Goal: Task Accomplishment & Management: Use online tool/utility

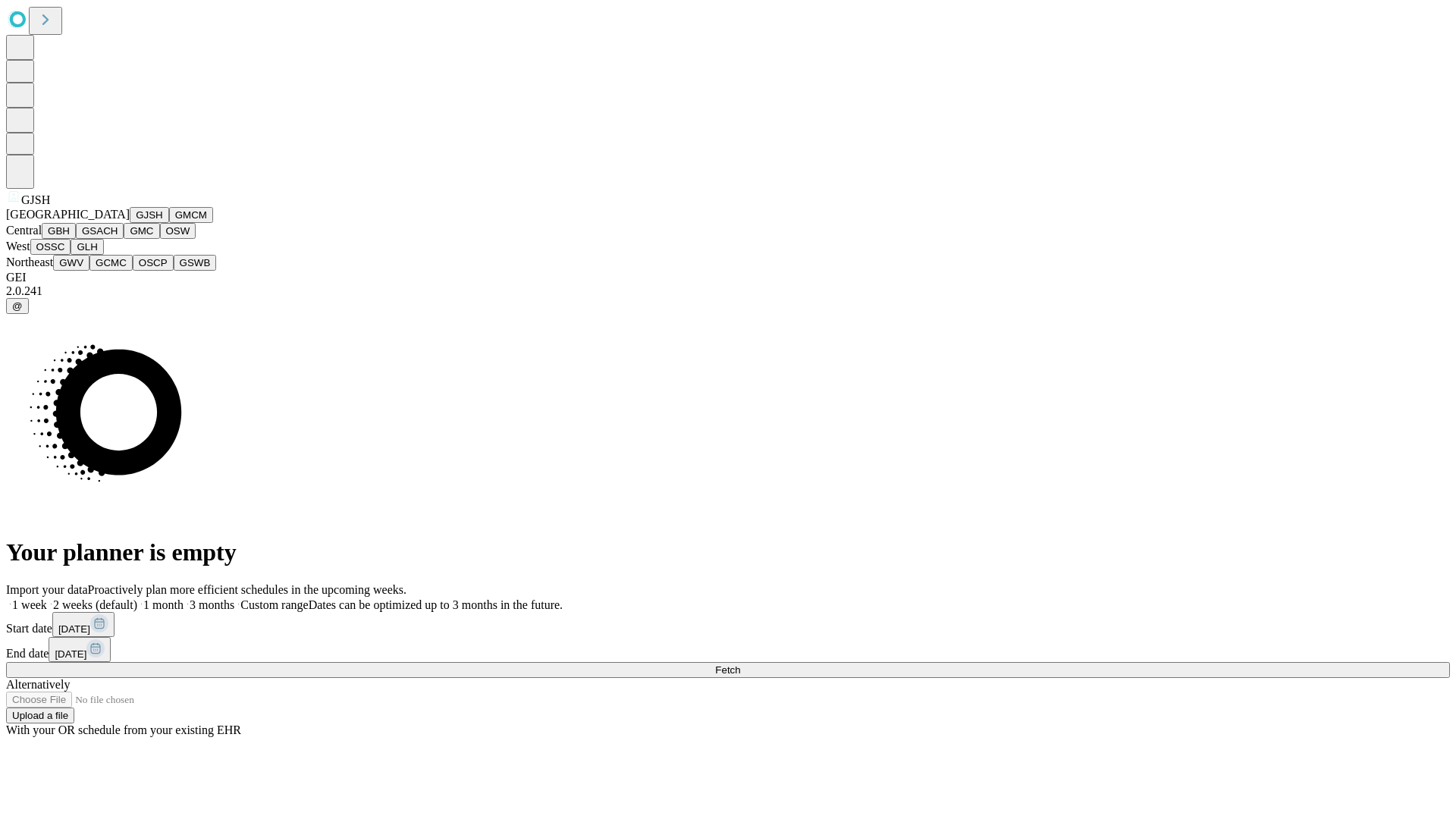
click at [130, 223] on button "GJSH" at bounding box center [150, 214] width 39 height 16
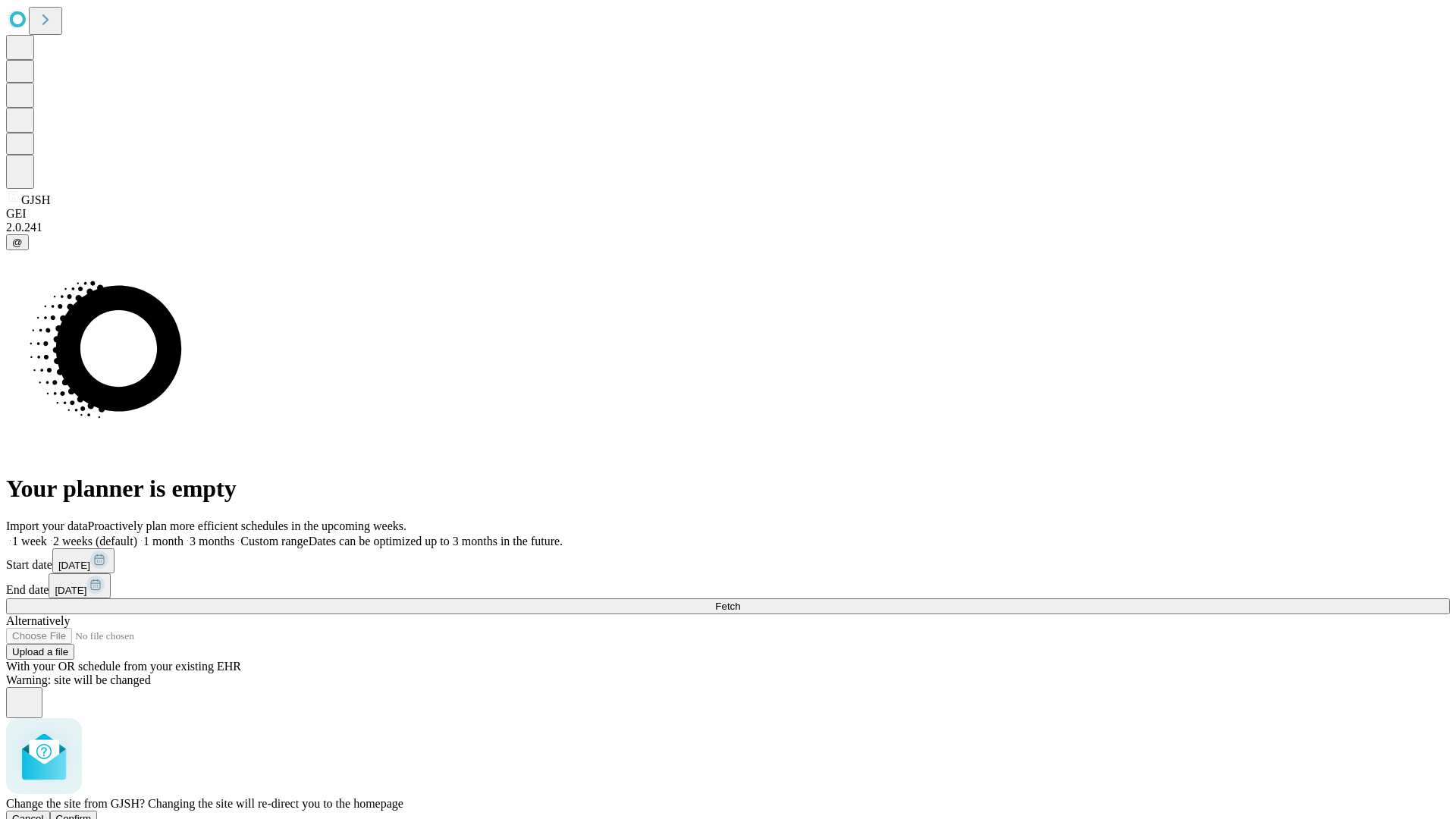
click at [91, 813] on span "Confirm" at bounding box center [74, 818] width 36 height 11
click at [138, 535] on label "2 weeks (default)" at bounding box center [92, 541] width 91 height 13
click at [740, 600] on span "Fetch" at bounding box center [727, 605] width 25 height 11
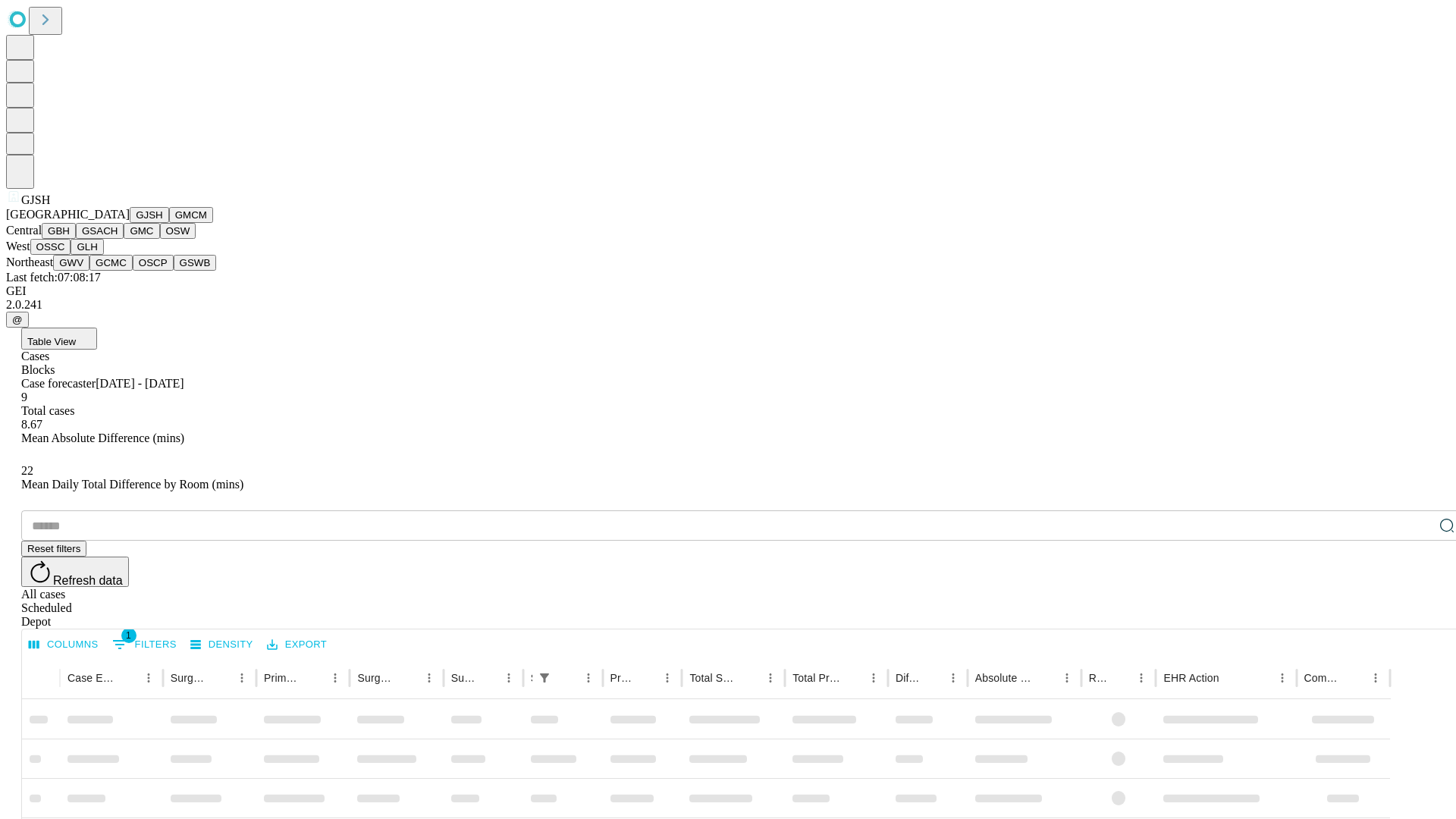
click at [169, 223] on button "GMCM" at bounding box center [191, 214] width 44 height 16
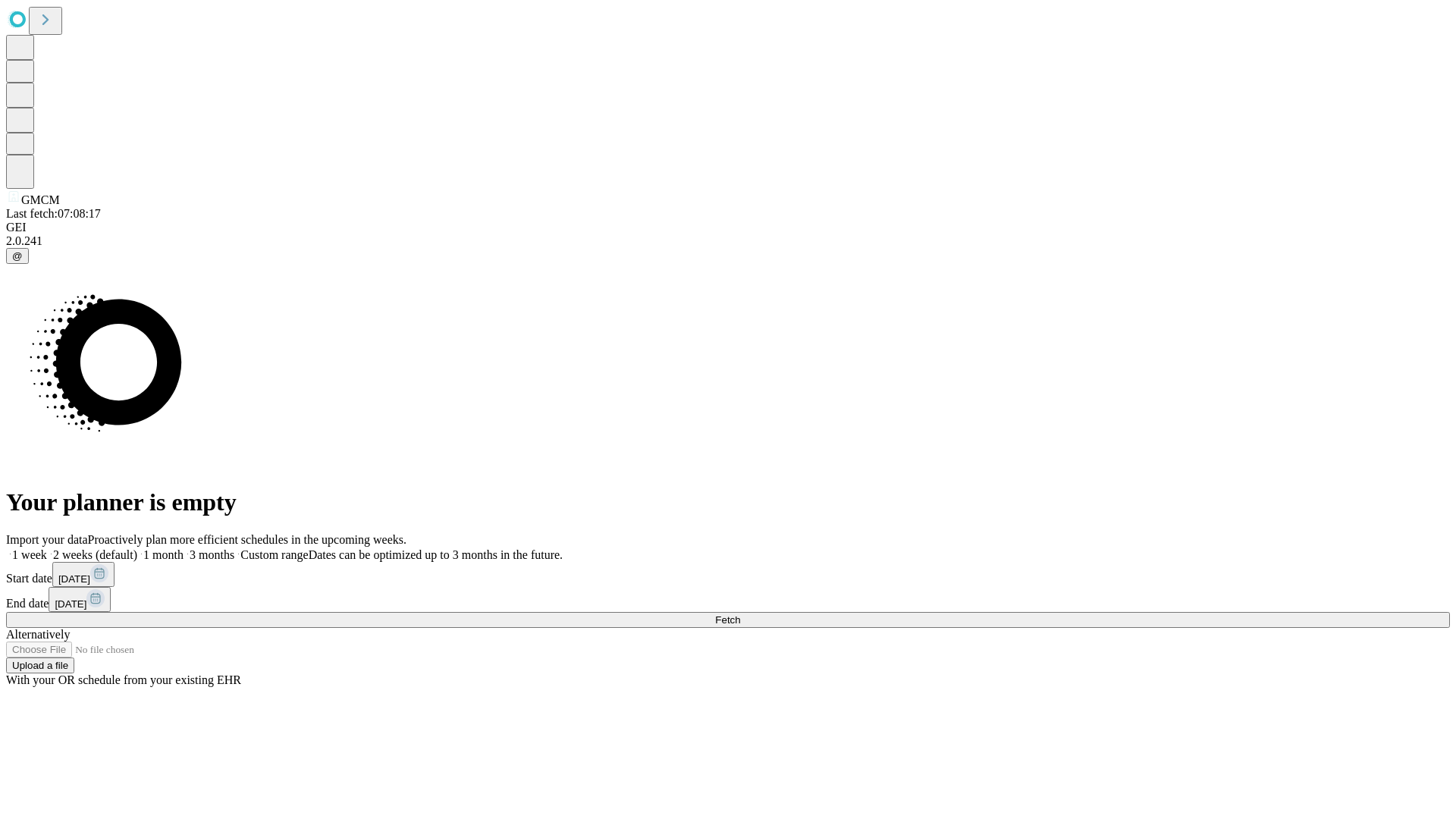
click at [138, 548] on label "2 weeks (default)" at bounding box center [92, 554] width 91 height 13
click at [740, 614] on span "Fetch" at bounding box center [727, 619] width 25 height 11
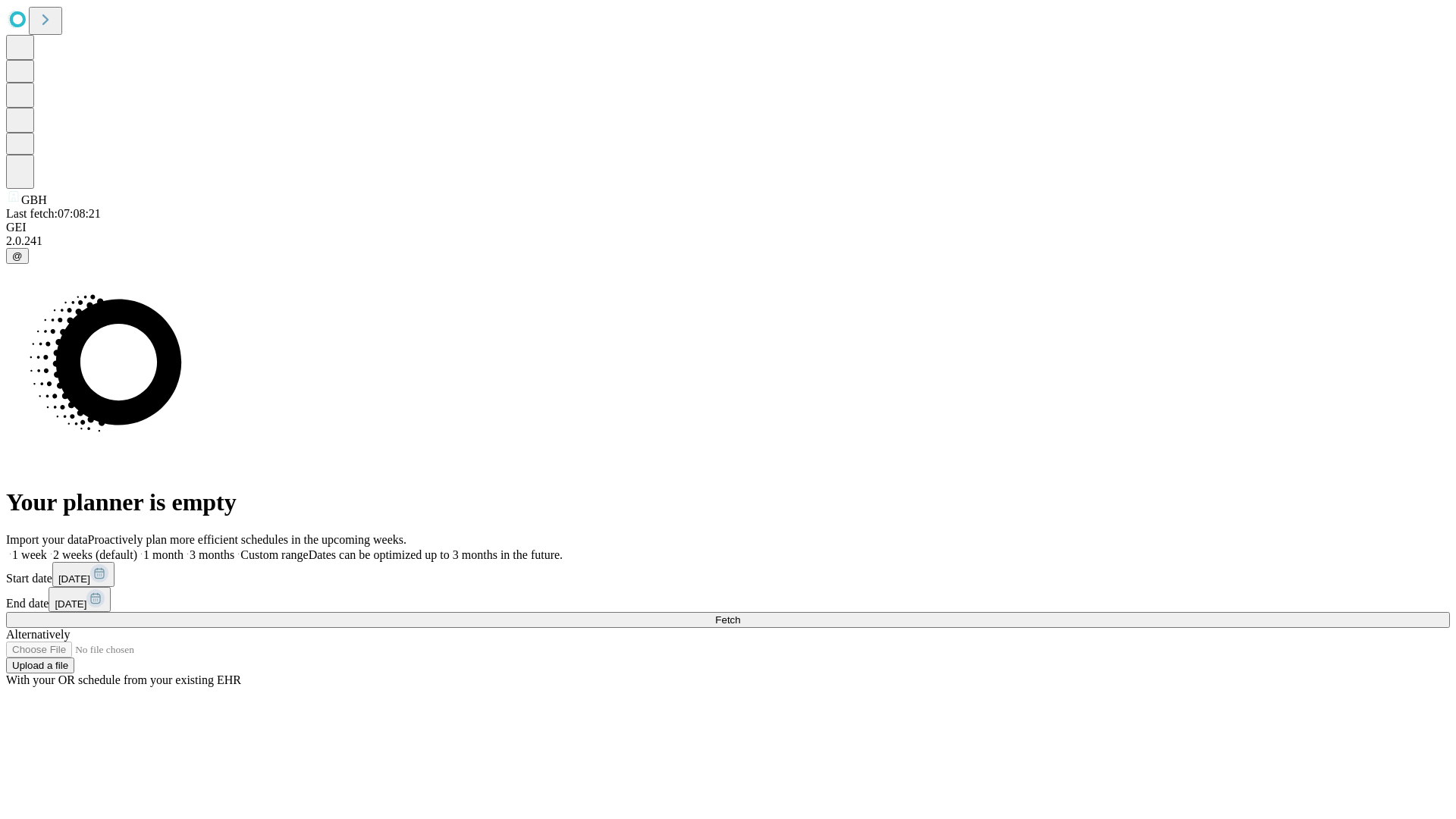
click at [138, 548] on label "2 weeks (default)" at bounding box center [92, 554] width 91 height 13
click at [740, 614] on span "Fetch" at bounding box center [727, 619] width 25 height 11
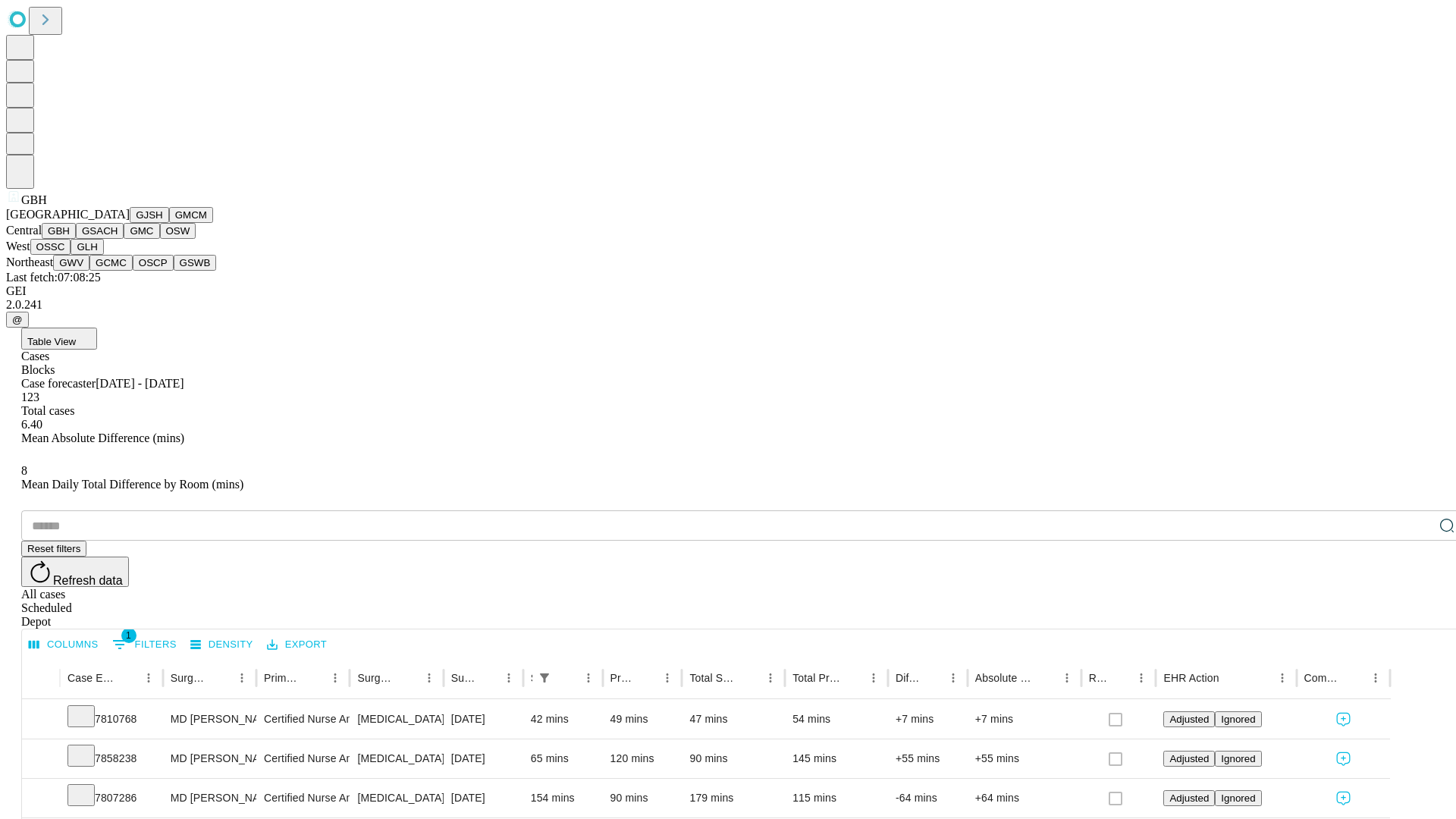
click at [118, 239] on button "GSACH" at bounding box center [100, 231] width 48 height 16
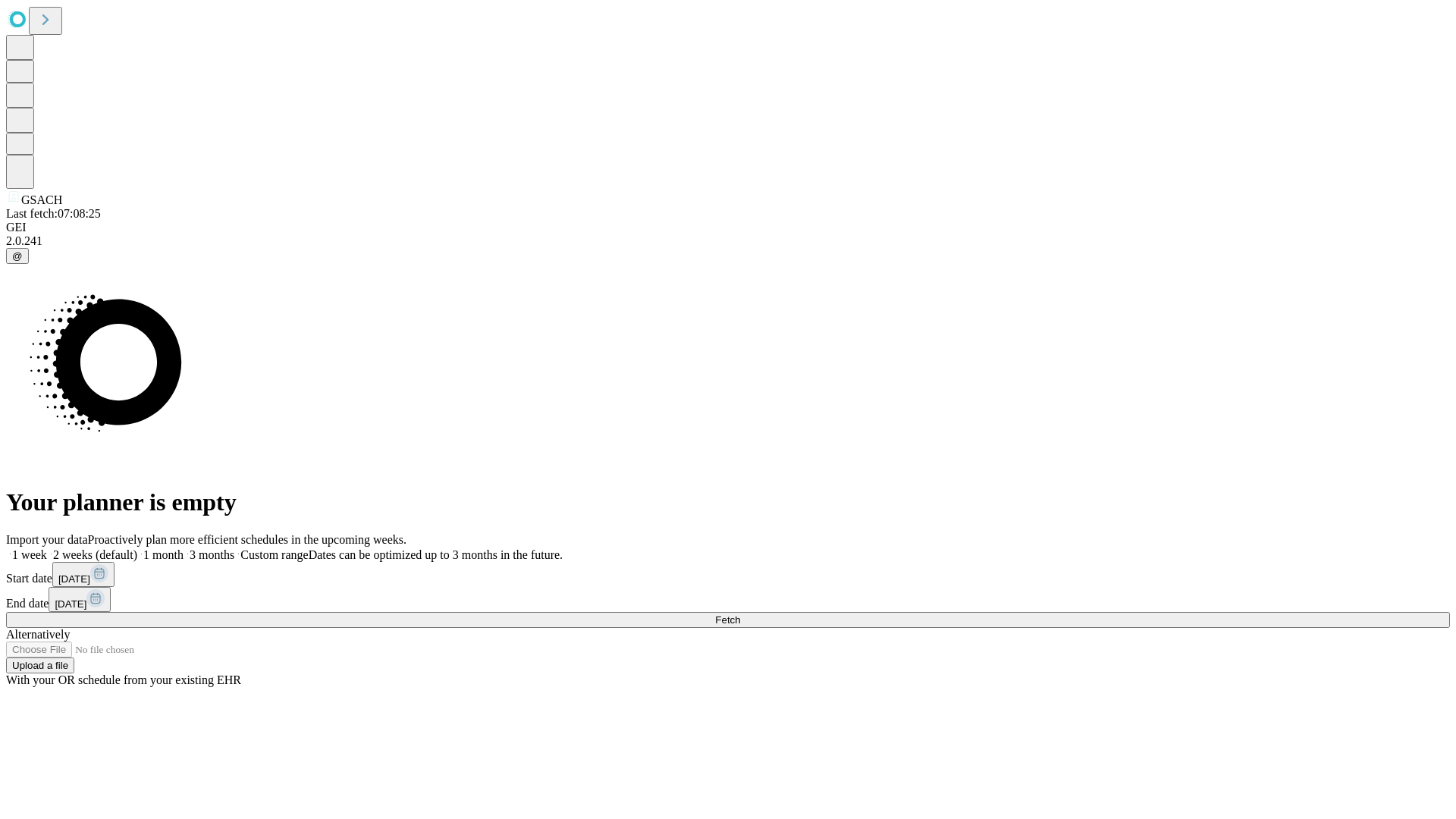
click at [740, 614] on span "Fetch" at bounding box center [727, 619] width 25 height 11
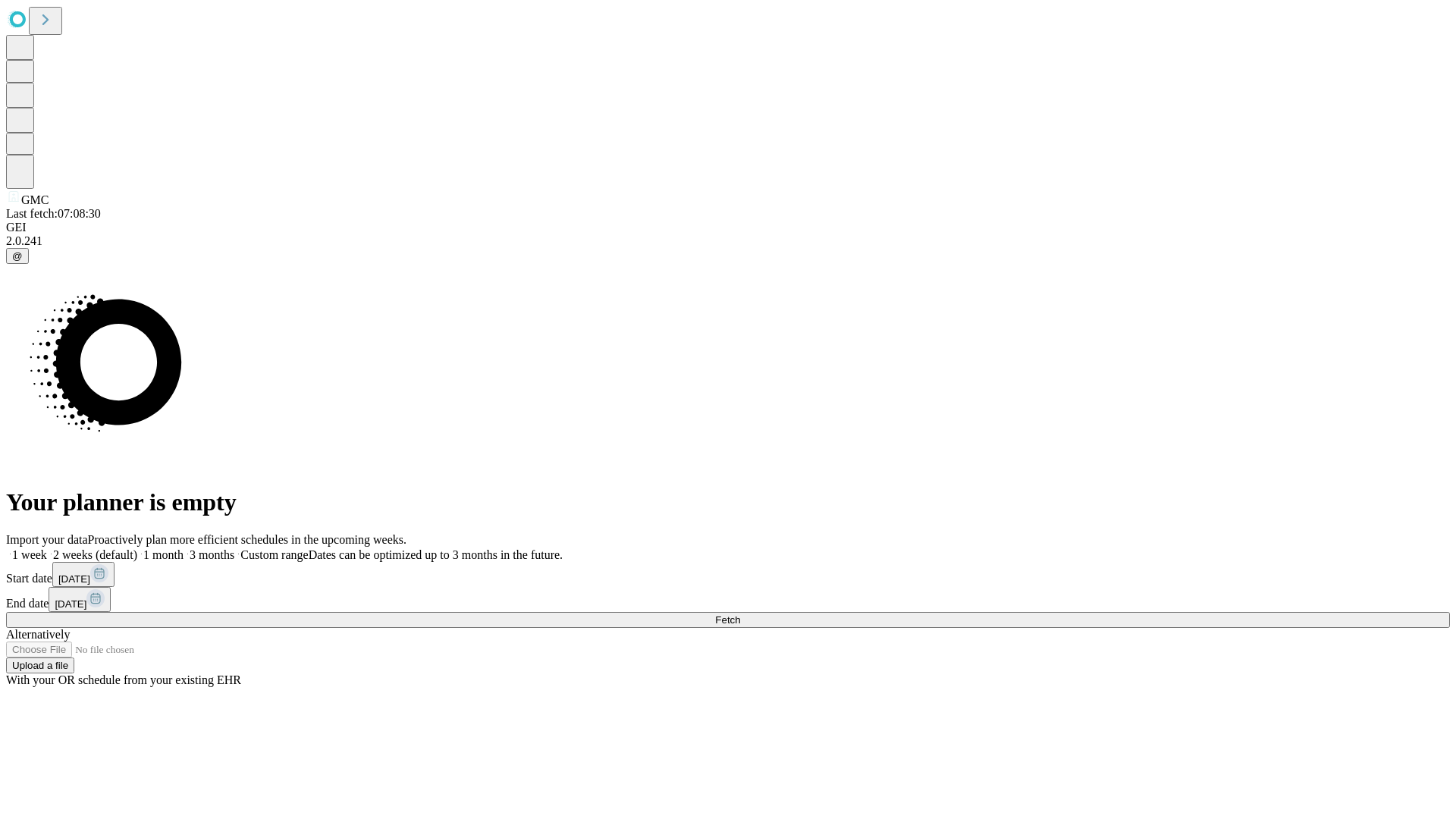
click at [138, 548] on label "2 weeks (default)" at bounding box center [92, 554] width 91 height 13
click at [740, 614] on span "Fetch" at bounding box center [727, 619] width 25 height 11
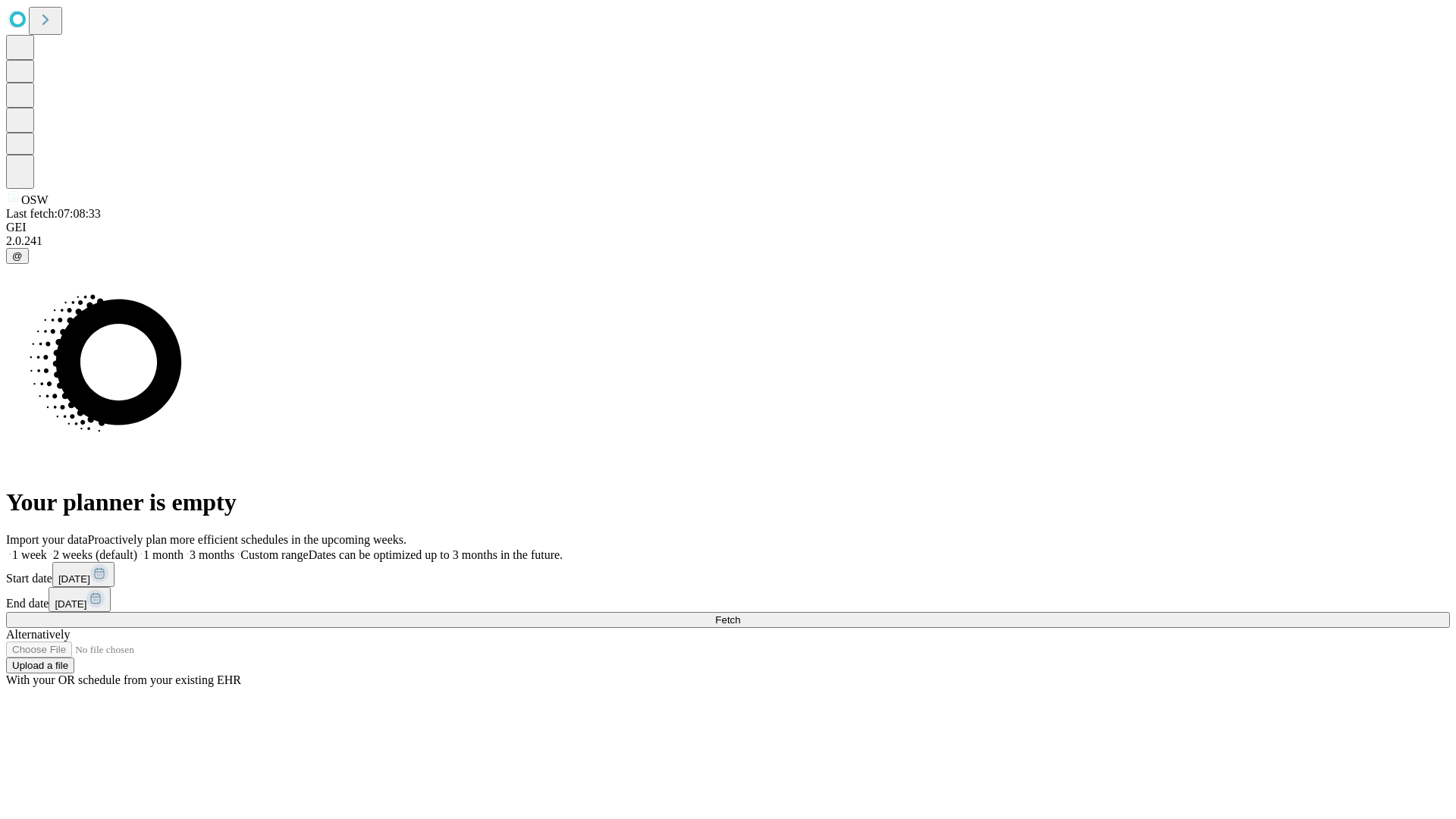
click at [138, 548] on label "2 weeks (default)" at bounding box center [92, 554] width 91 height 13
click at [740, 614] on span "Fetch" at bounding box center [727, 619] width 25 height 11
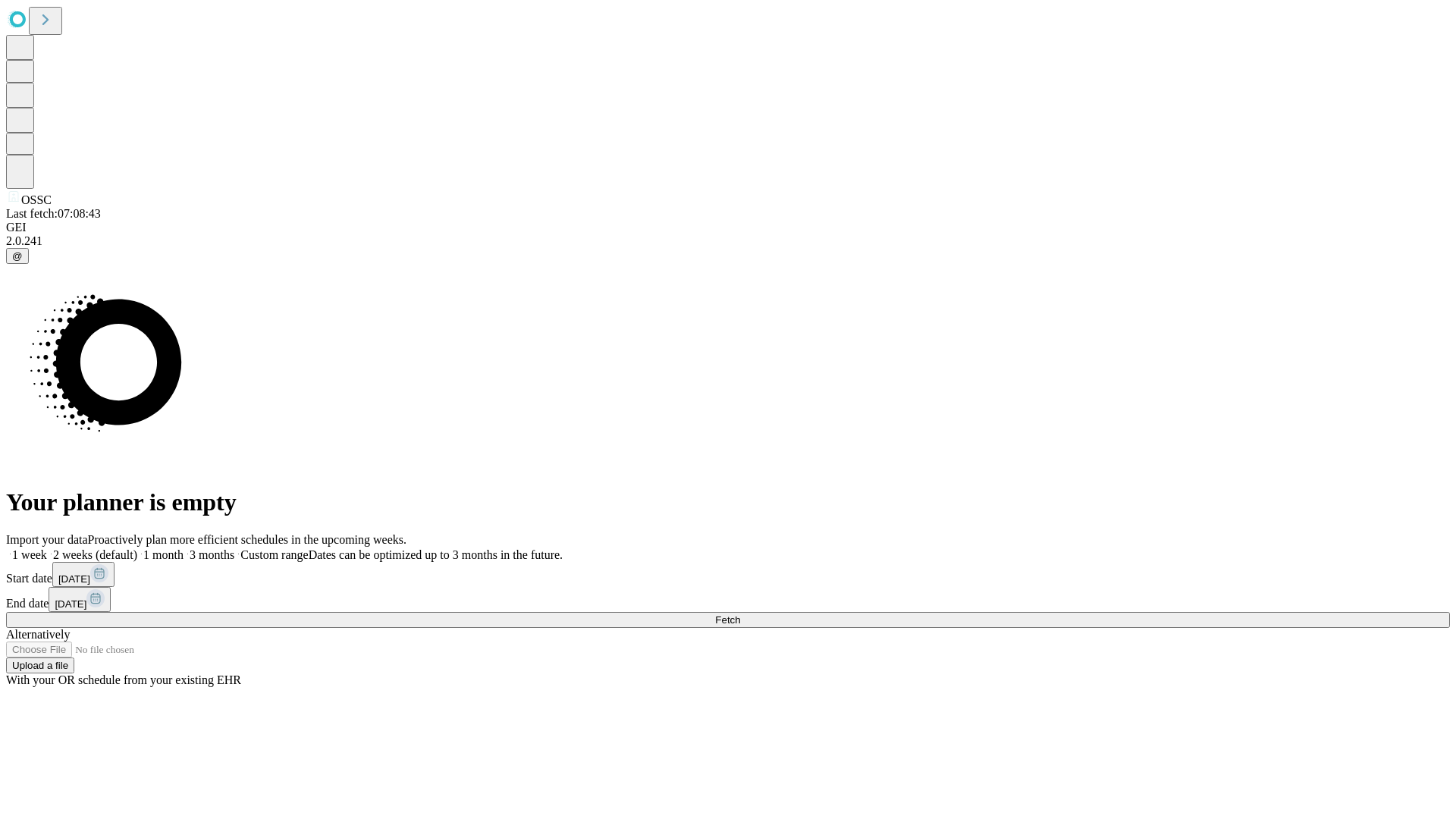
click at [138, 548] on label "2 weeks (default)" at bounding box center [92, 554] width 91 height 13
click at [740, 614] on span "Fetch" at bounding box center [727, 619] width 25 height 11
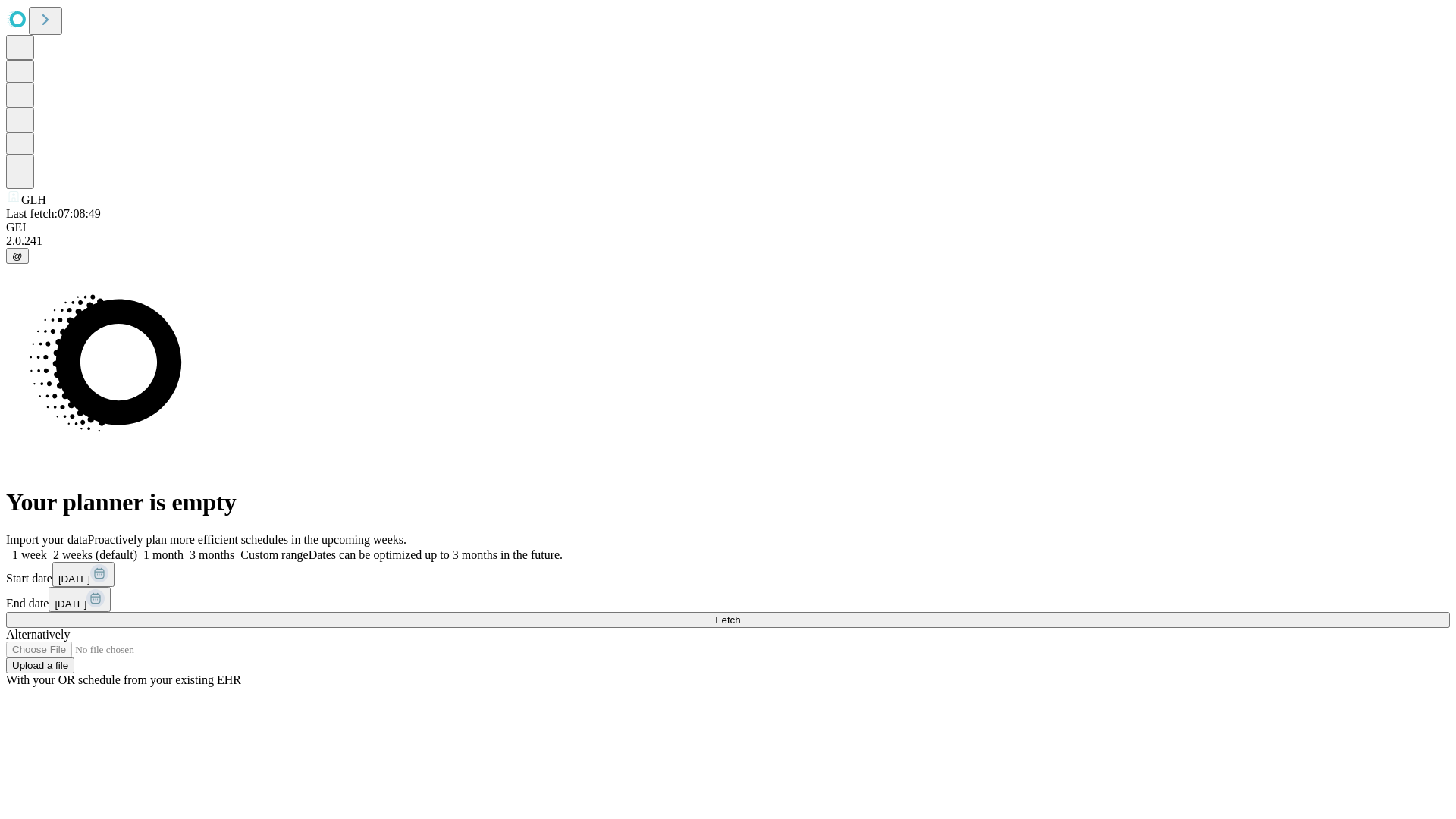
click at [138, 548] on label "2 weeks (default)" at bounding box center [92, 554] width 91 height 13
click at [740, 614] on span "Fetch" at bounding box center [727, 619] width 25 height 11
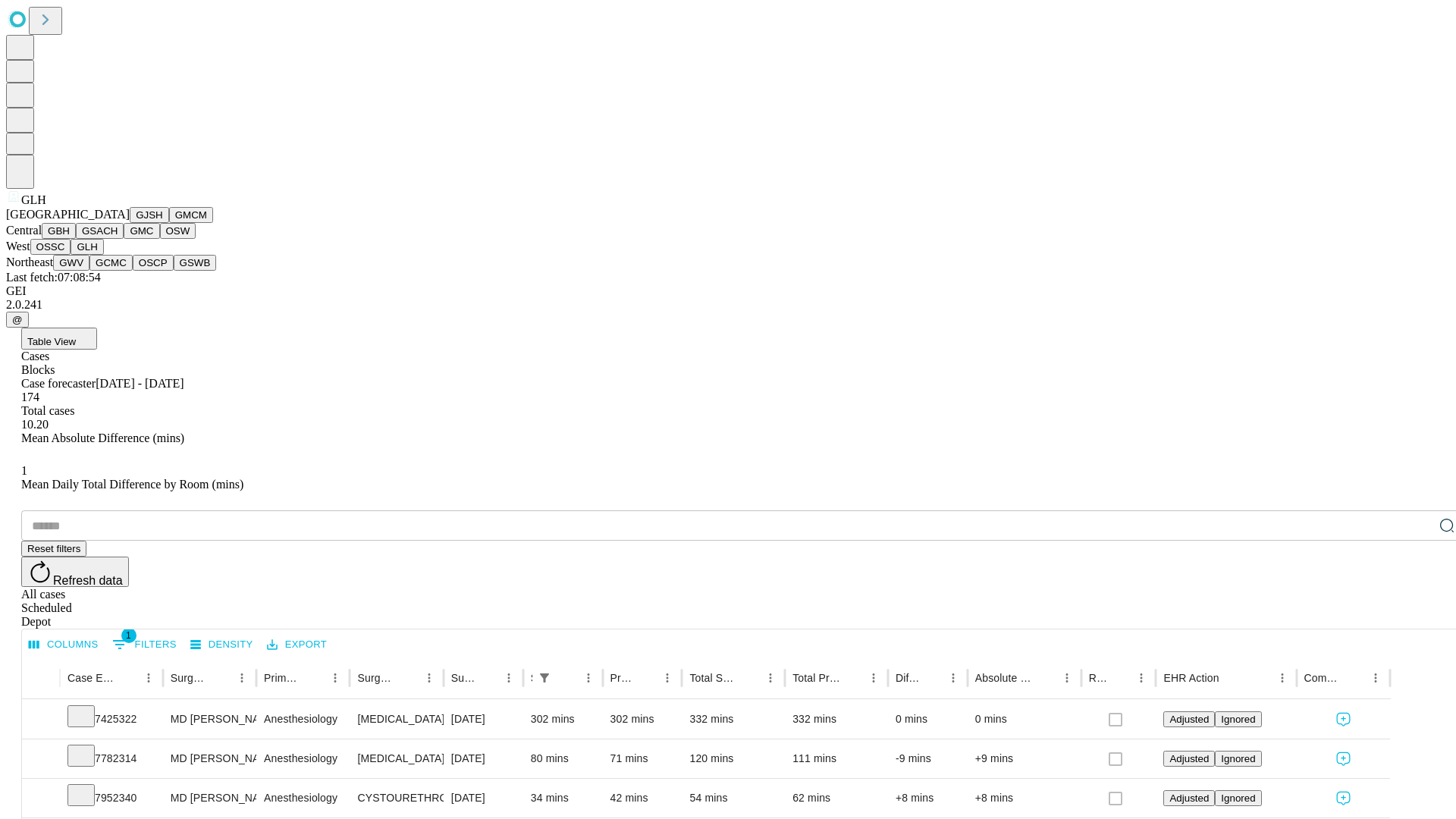
click at [90, 271] on button "GWV" at bounding box center [71, 262] width 37 height 16
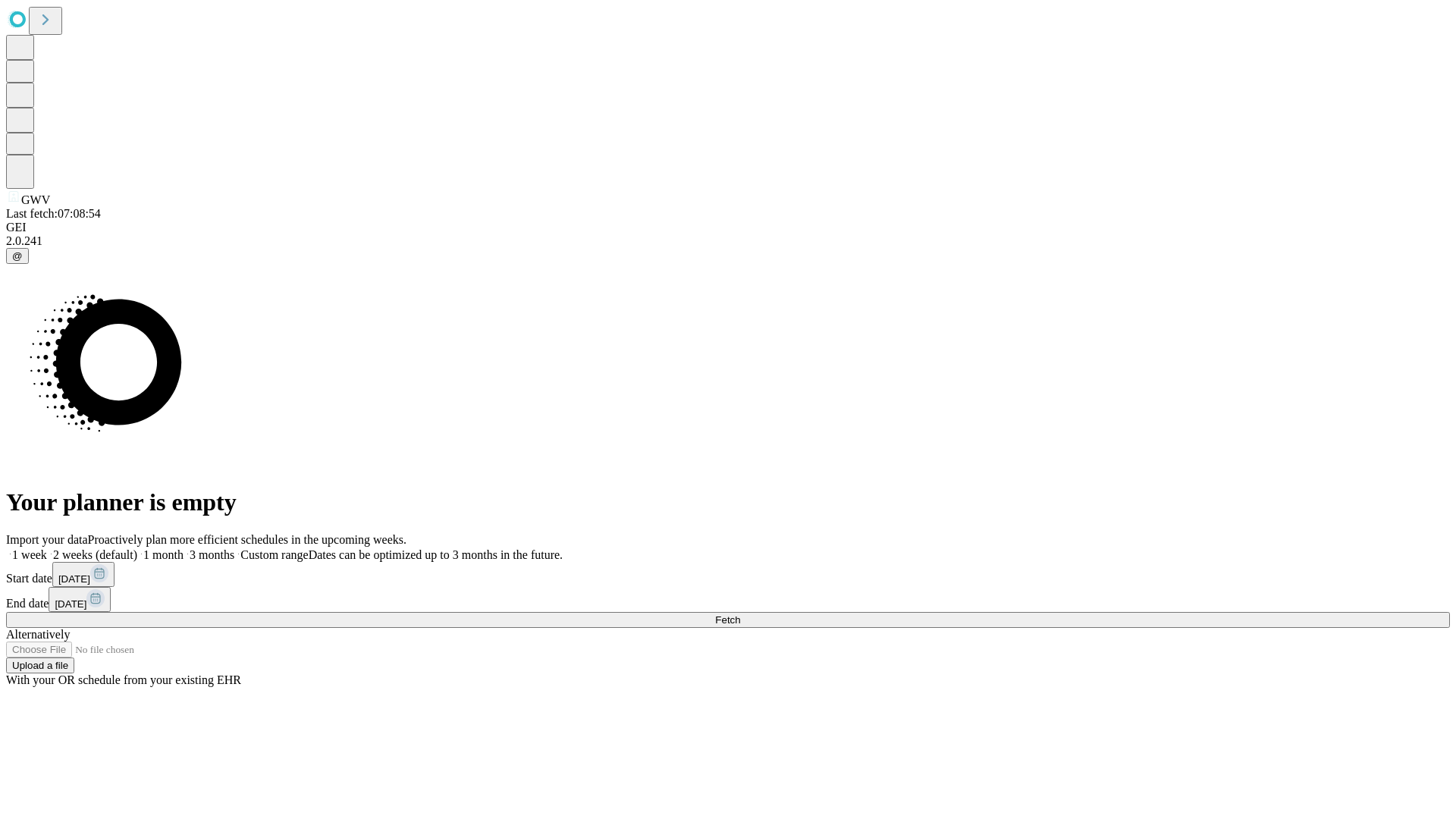
click at [138, 548] on label "2 weeks (default)" at bounding box center [92, 554] width 91 height 13
click at [740, 614] on span "Fetch" at bounding box center [727, 619] width 25 height 11
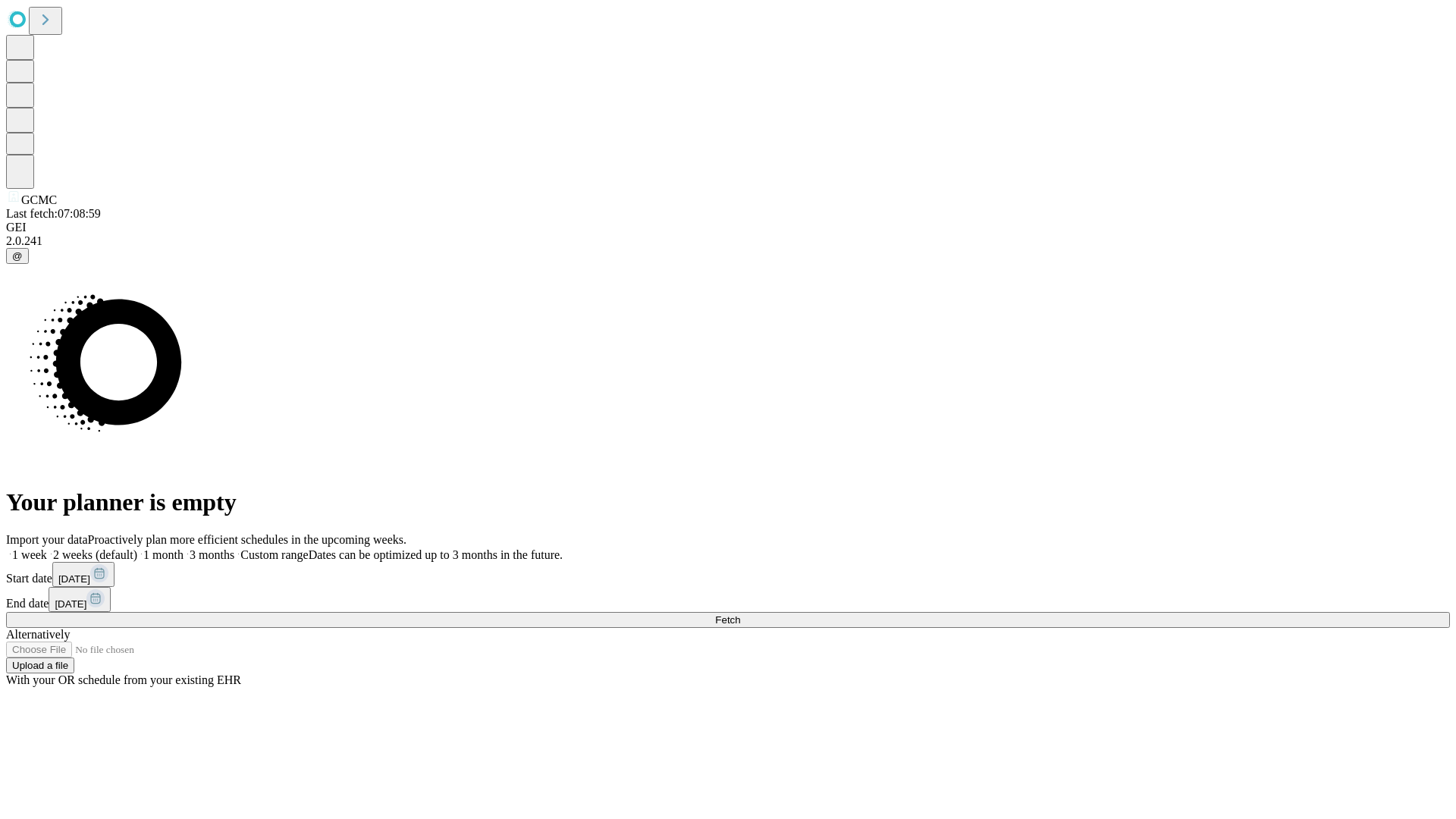
click at [740, 614] on span "Fetch" at bounding box center [727, 619] width 25 height 11
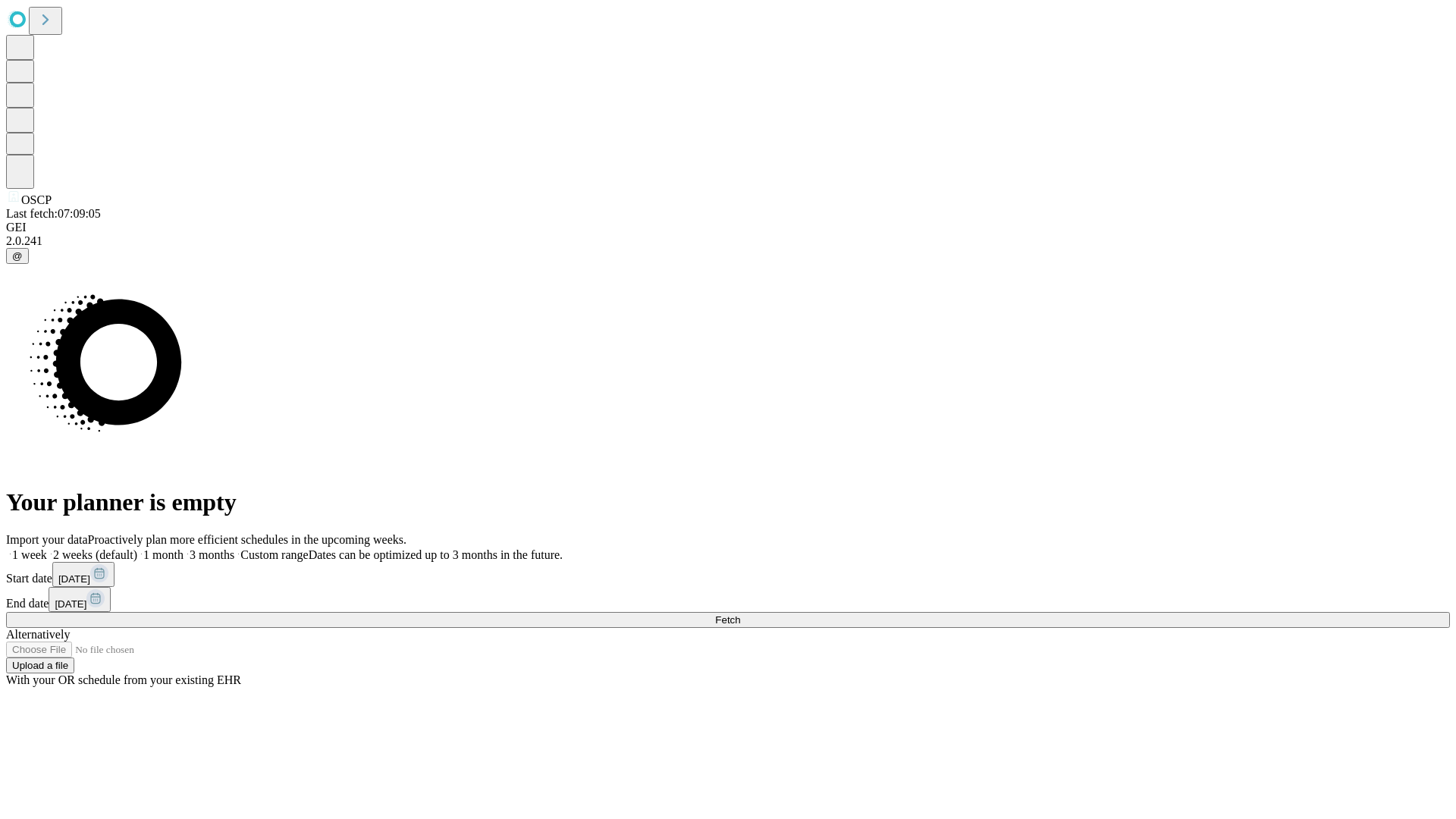
click at [138, 548] on label "2 weeks (default)" at bounding box center [92, 554] width 91 height 13
click at [740, 614] on span "Fetch" at bounding box center [727, 619] width 25 height 11
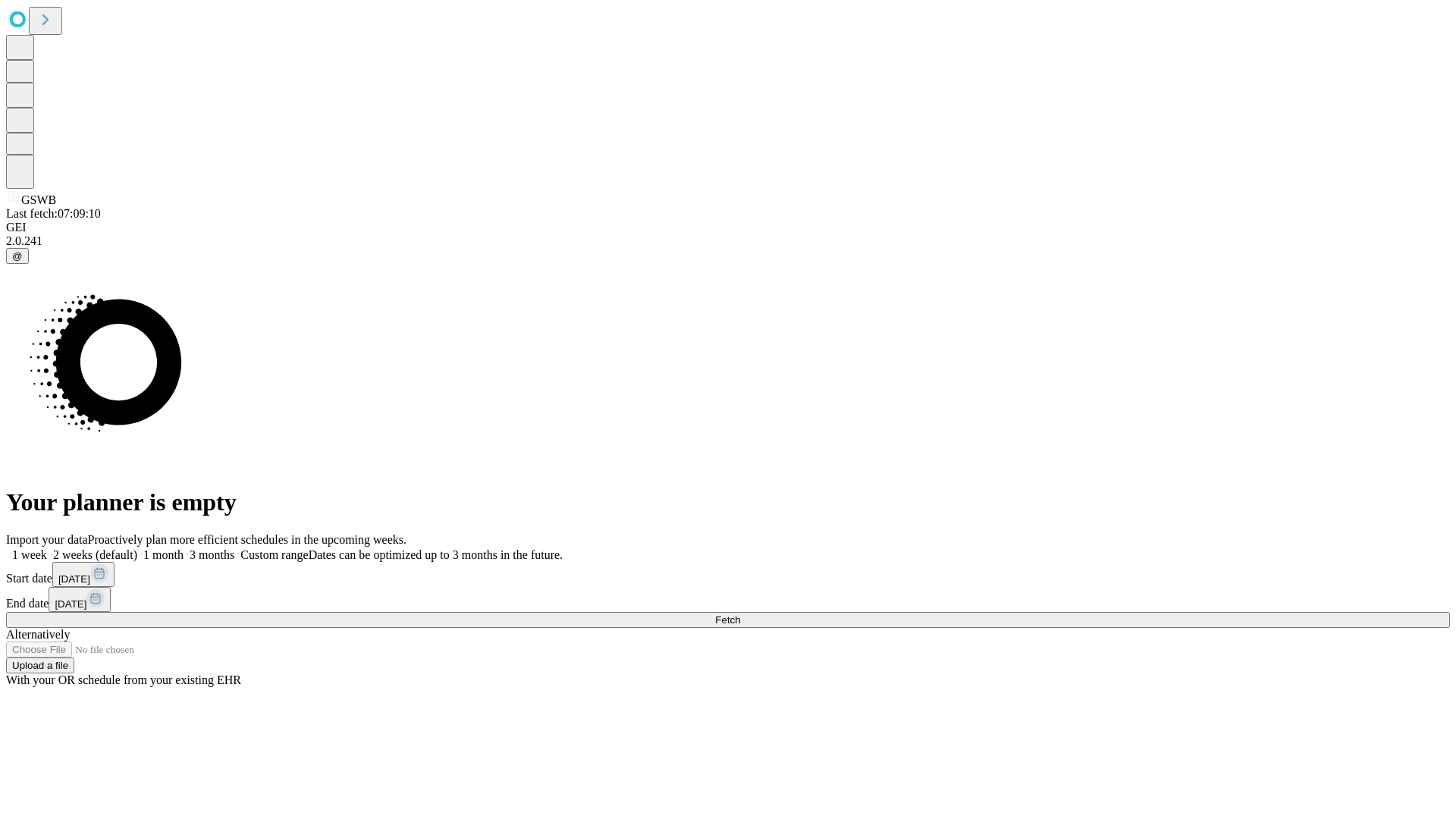
click at [138, 548] on label "2 weeks (default)" at bounding box center [92, 554] width 91 height 13
click at [740, 614] on span "Fetch" at bounding box center [727, 619] width 25 height 11
